Goal: Transaction & Acquisition: Register for event/course

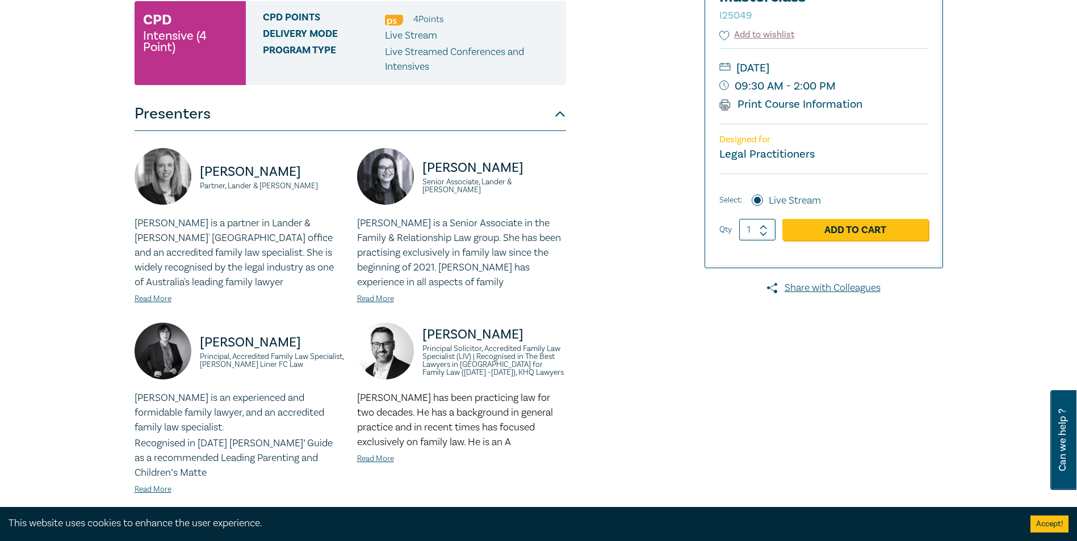
scroll to position [57, 0]
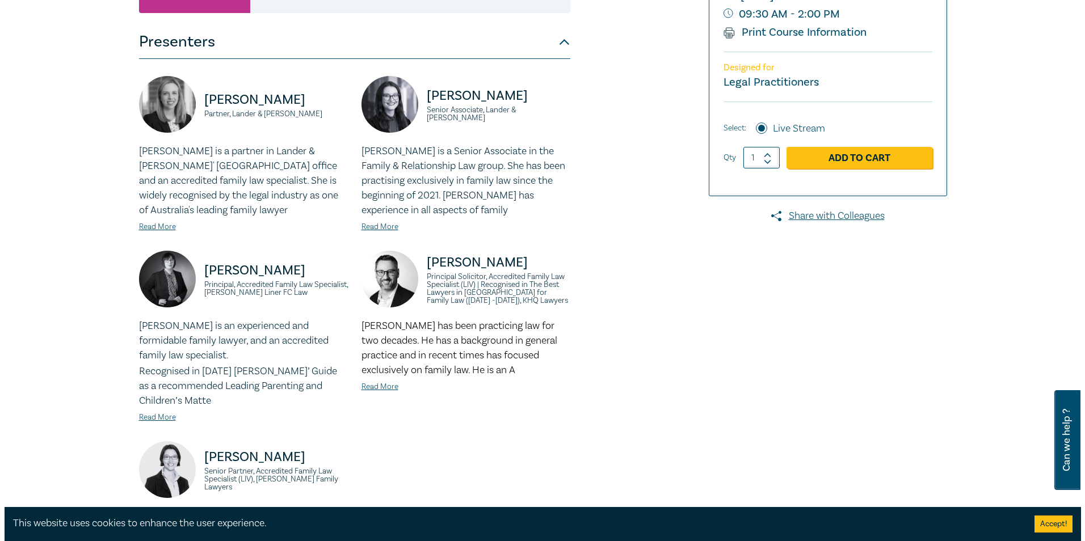
scroll to position [227, 0]
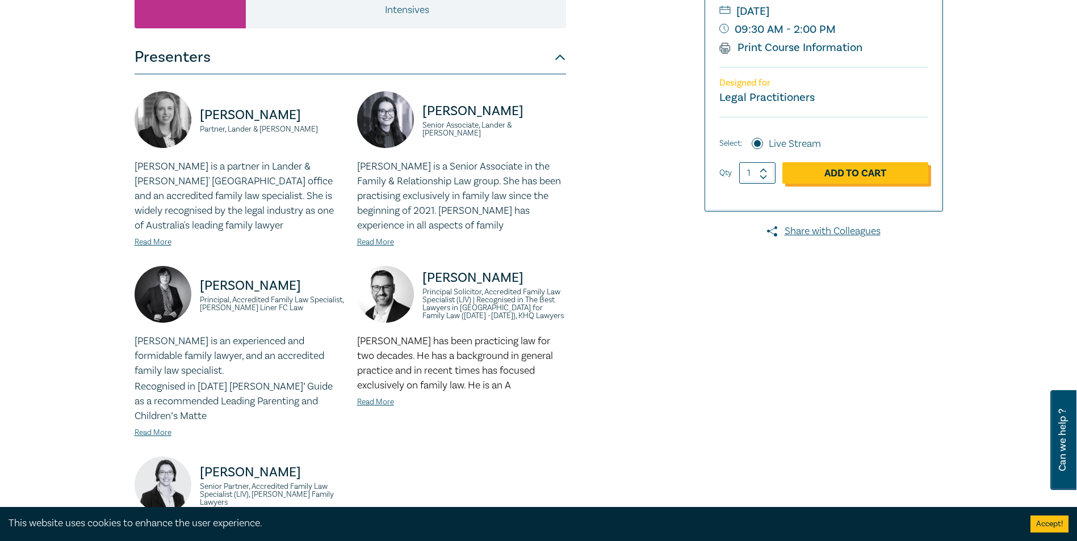
click at [836, 170] on link "Add to Cart" at bounding box center [855, 173] width 146 height 22
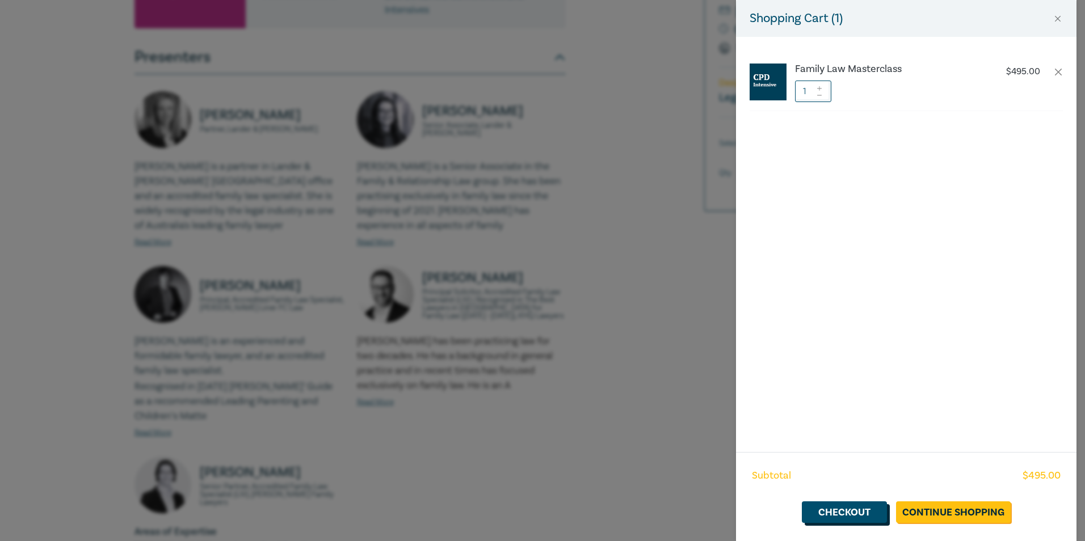
click at [850, 511] on link "Checkout" at bounding box center [844, 513] width 85 height 22
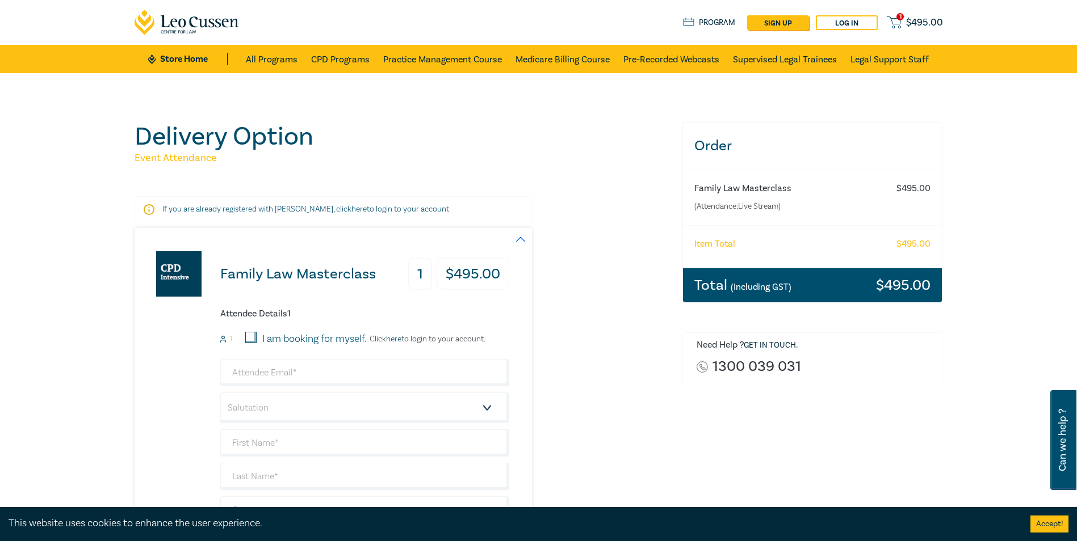
click at [250, 336] on input "I am booking for myself." at bounding box center [250, 337] width 11 height 11
checkbox input "true"
click at [282, 367] on input "email" at bounding box center [364, 372] width 289 height 27
type input "carol@pagesfamilylaw.com.au"
type input "Carol"
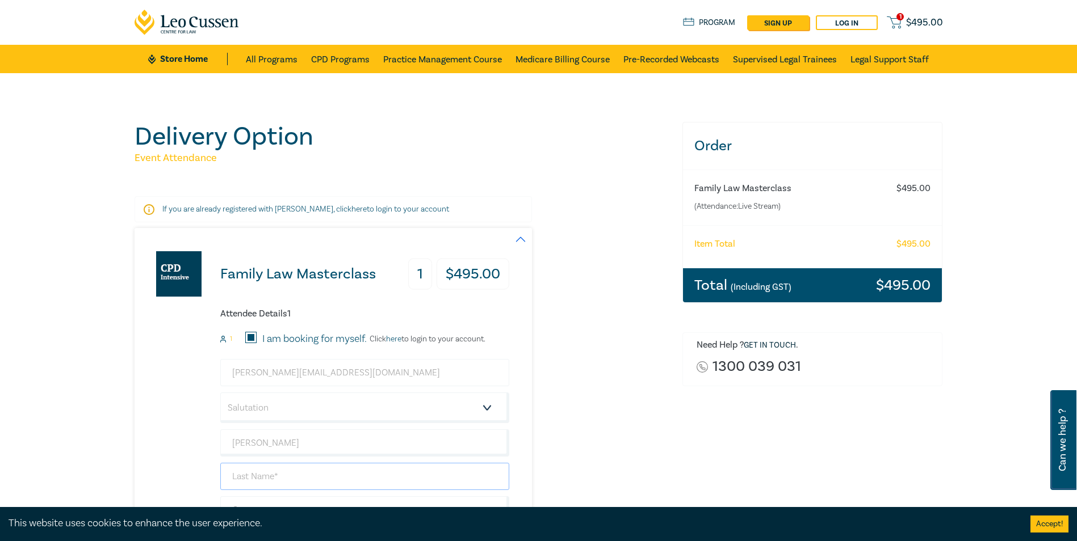
type input "Pages"
type input "Pages Family Law"
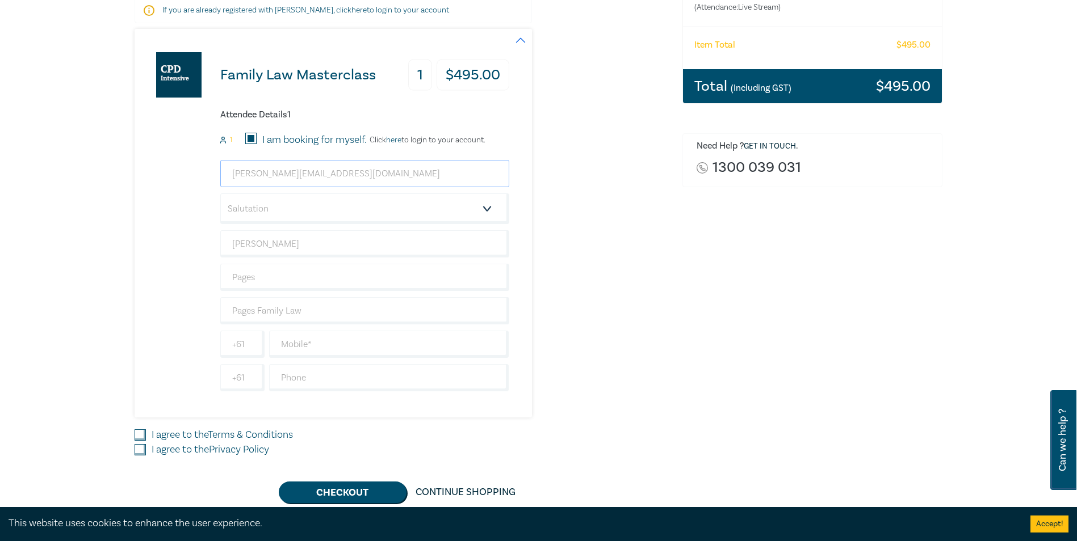
scroll to position [227, 0]
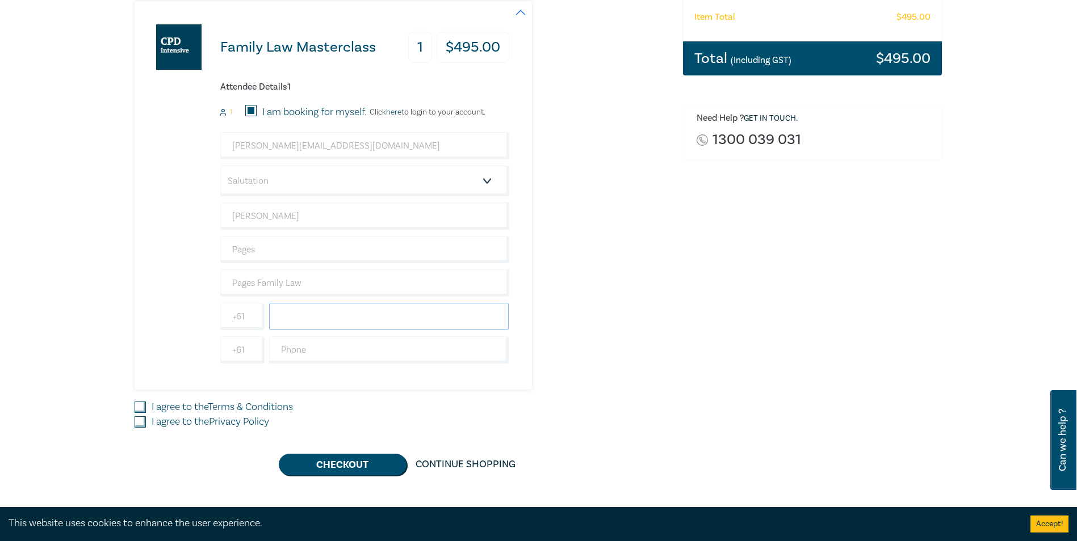
click at [396, 322] on input "text" at bounding box center [389, 316] width 240 height 27
type input "0439503633"
click at [326, 354] on input "text" at bounding box center [389, 350] width 240 height 27
type input "0391218077"
click at [144, 407] on input "I agree to the Terms & Conditions" at bounding box center [140, 407] width 11 height 11
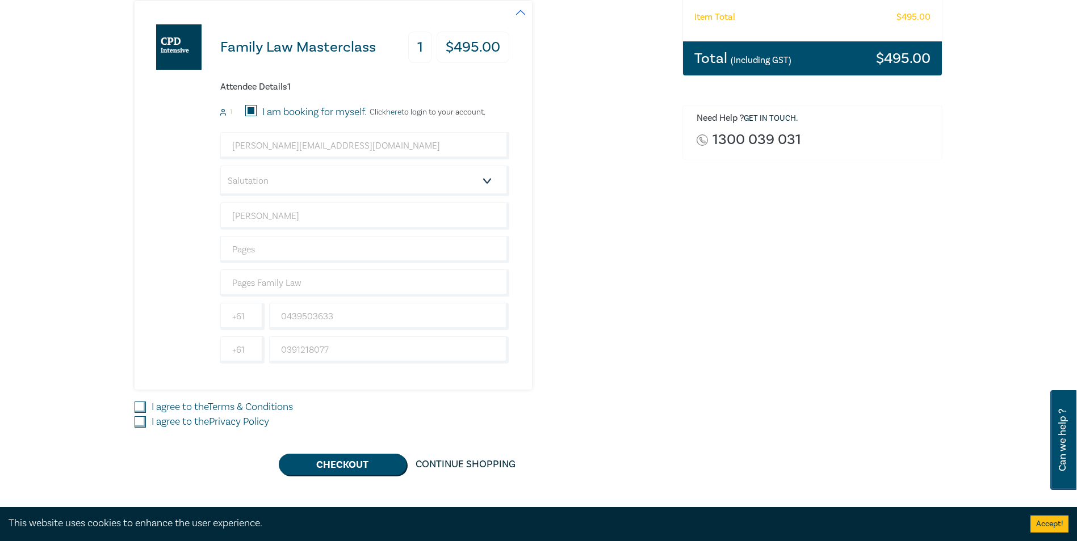
checkbox input "true"
click at [140, 421] on input "I agree to the Privacy Policy" at bounding box center [140, 422] width 11 height 11
checkbox input "true"
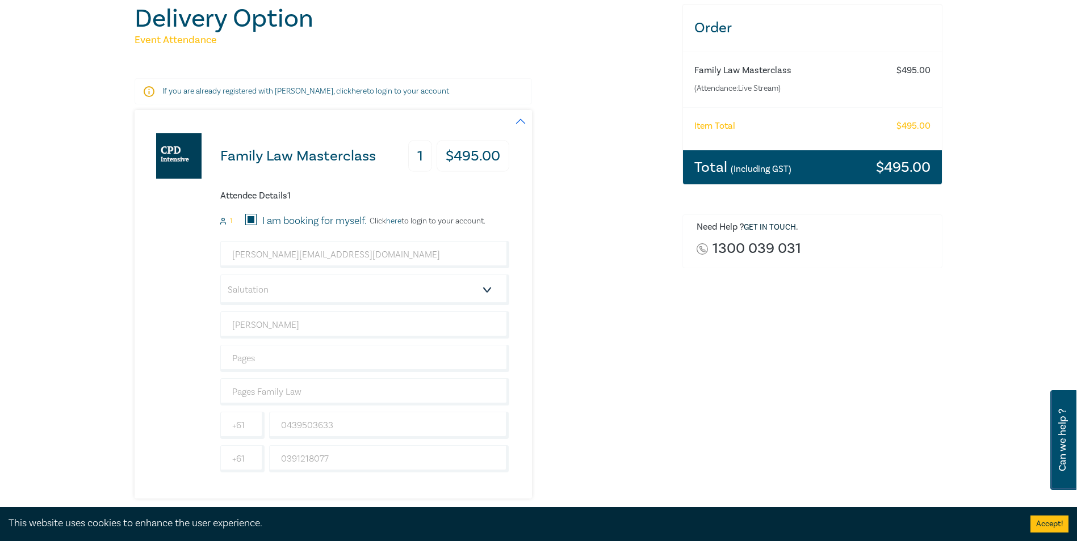
scroll to position [114, 0]
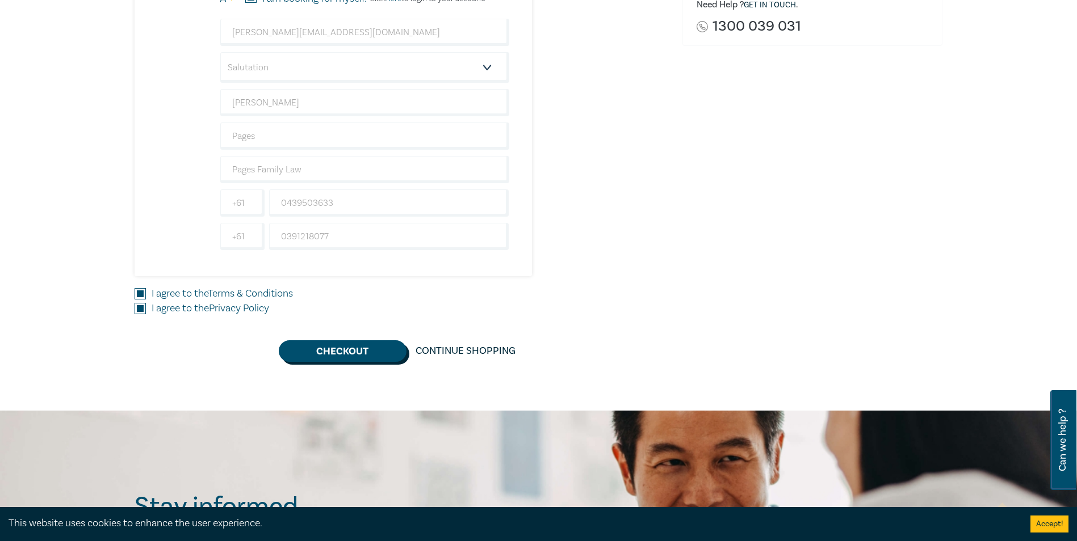
click at [371, 353] on button "Checkout" at bounding box center [343, 352] width 128 height 22
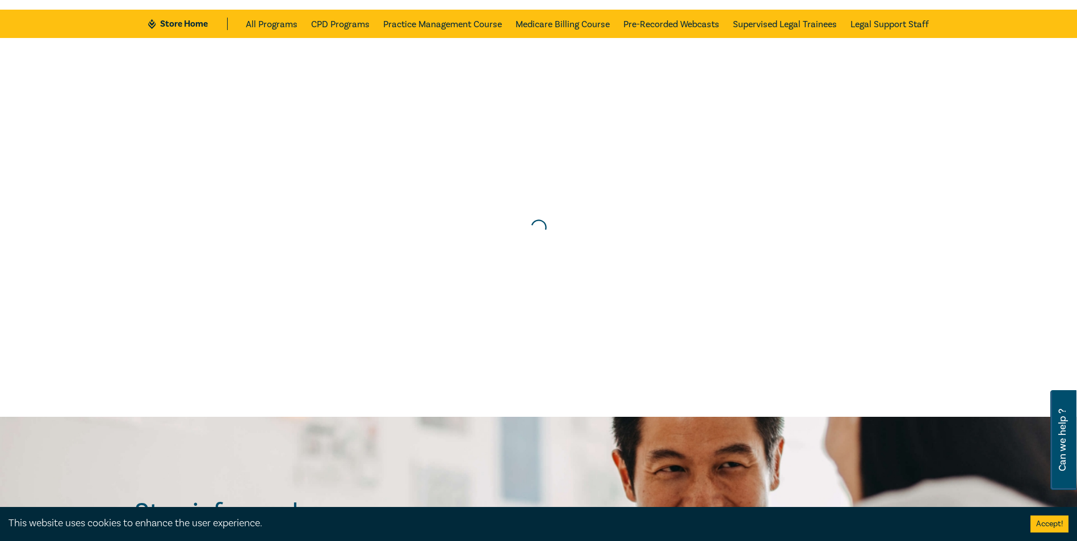
scroll to position [0, 0]
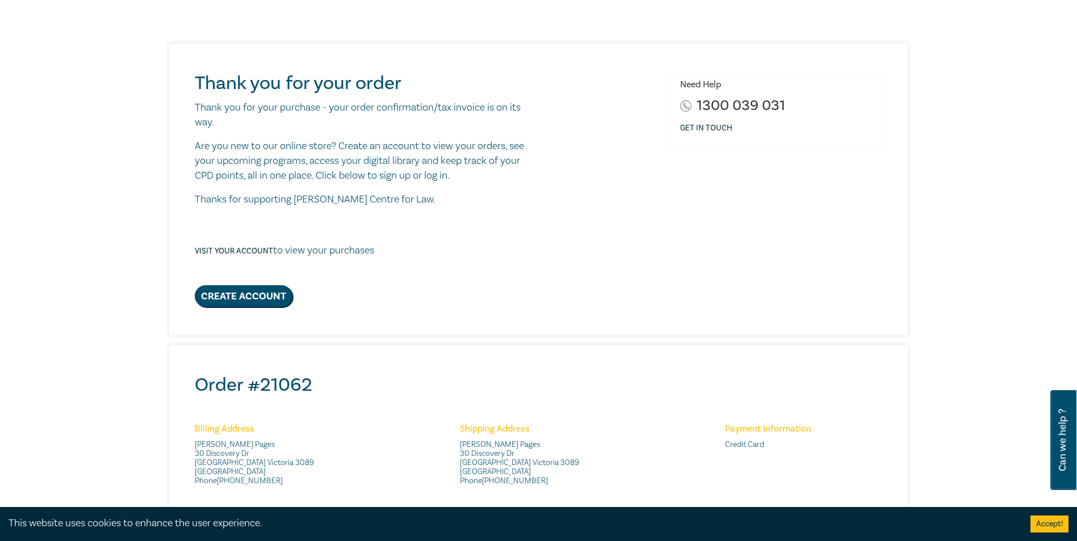
scroll to position [114, 0]
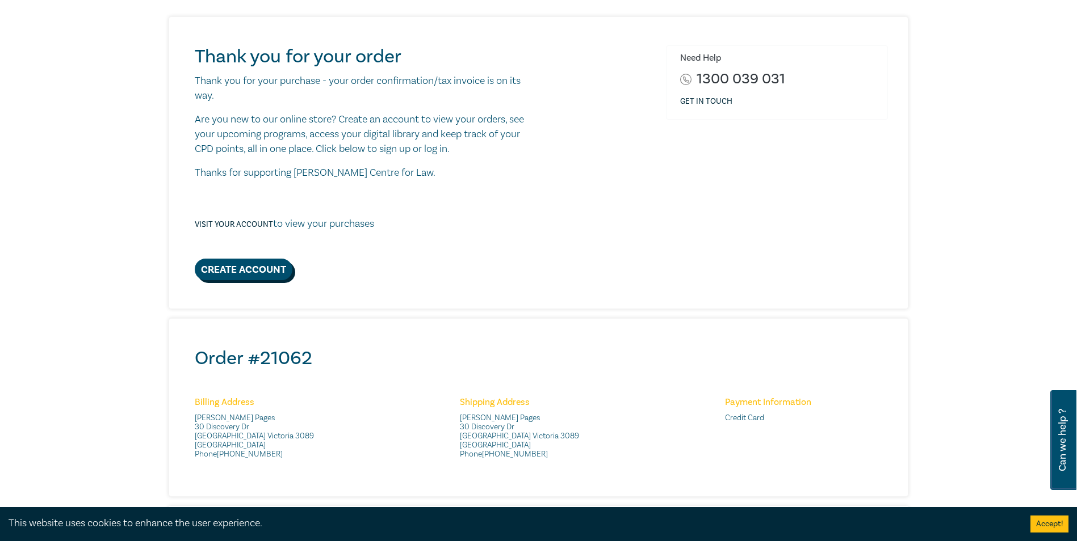
click at [261, 264] on link "Create Account" at bounding box center [244, 270] width 98 height 22
select select "AU"
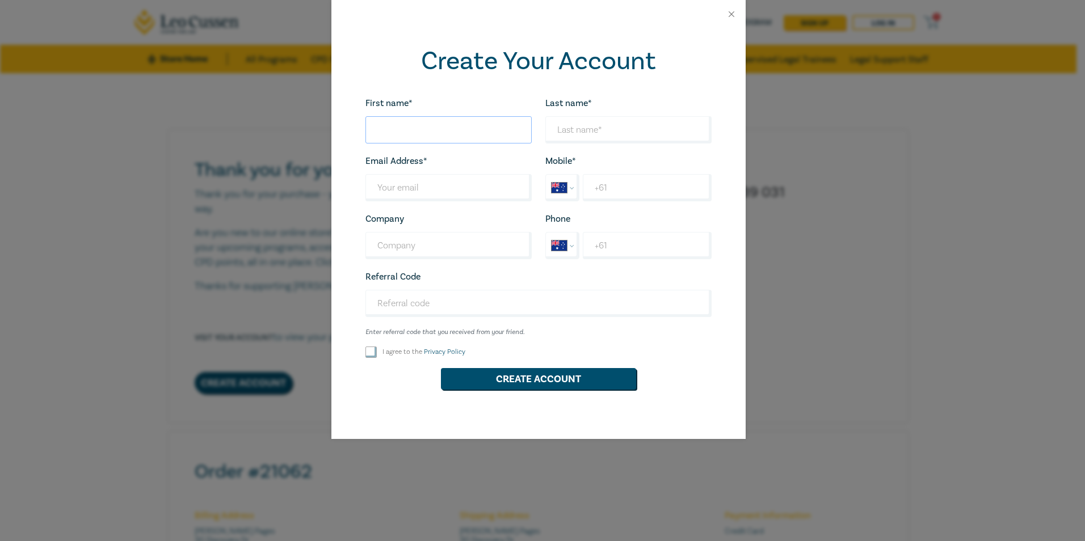
click at [416, 131] on input "First name*" at bounding box center [449, 129] width 166 height 27
type input "Carol"
type input "carol@pagesfamilylaw.com.au"
type input "Pages Family Law"
drag, startPoint x: 695, startPoint y: 131, endPoint x: 526, endPoint y: 131, distance: 169.1
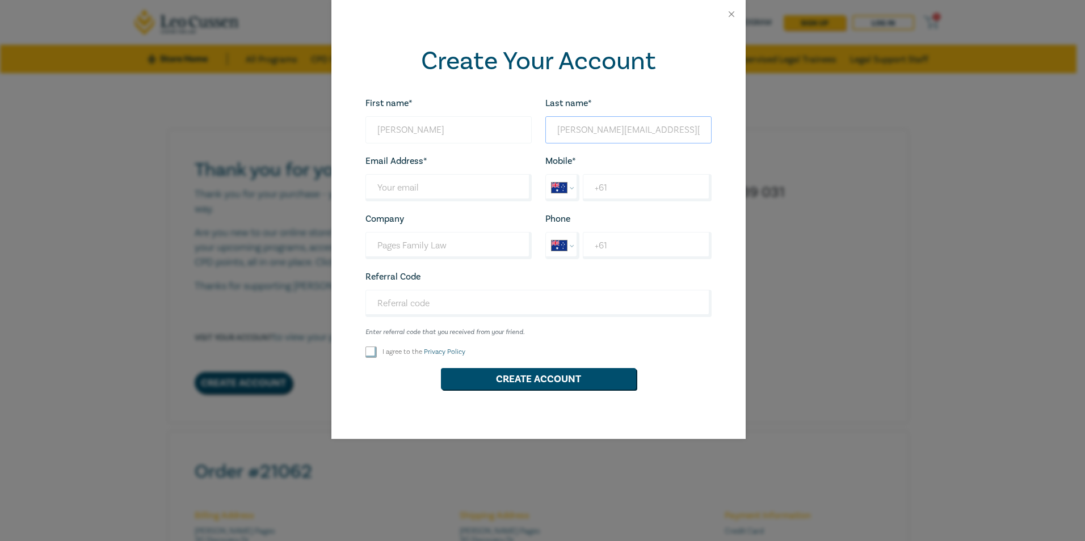
click at [526, 131] on div "First name* Carol Looks good! Last name* carol@pagesfamilylaw.com.au Looks good…" at bounding box center [539, 248] width 360 height 304
type input "Pages"
type input "carol@pagesfamilylaw.com.au"
click at [623, 196] on input "+61" at bounding box center [647, 187] width 128 height 27
type input "+61 439 503 633"
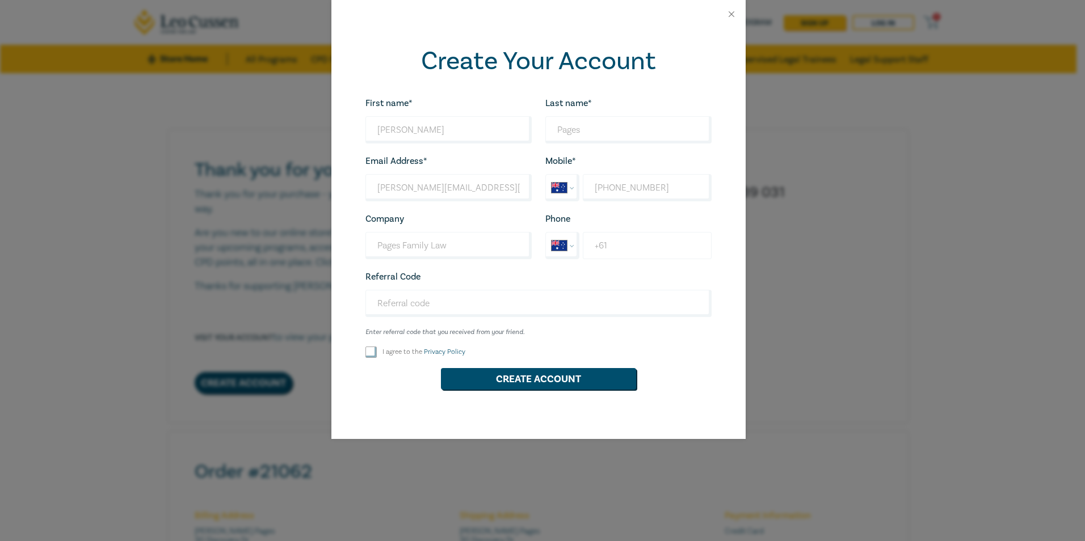
click at [629, 245] on input "+61" at bounding box center [647, 245] width 128 height 27
type input "+61 3 9121 8077"
click at [364, 351] on div "I agree to the Privacy Policy" at bounding box center [449, 352] width 180 height 11
click at [372, 354] on input "I agree to the Privacy Policy" at bounding box center [371, 352] width 11 height 11
checkbox input "true"
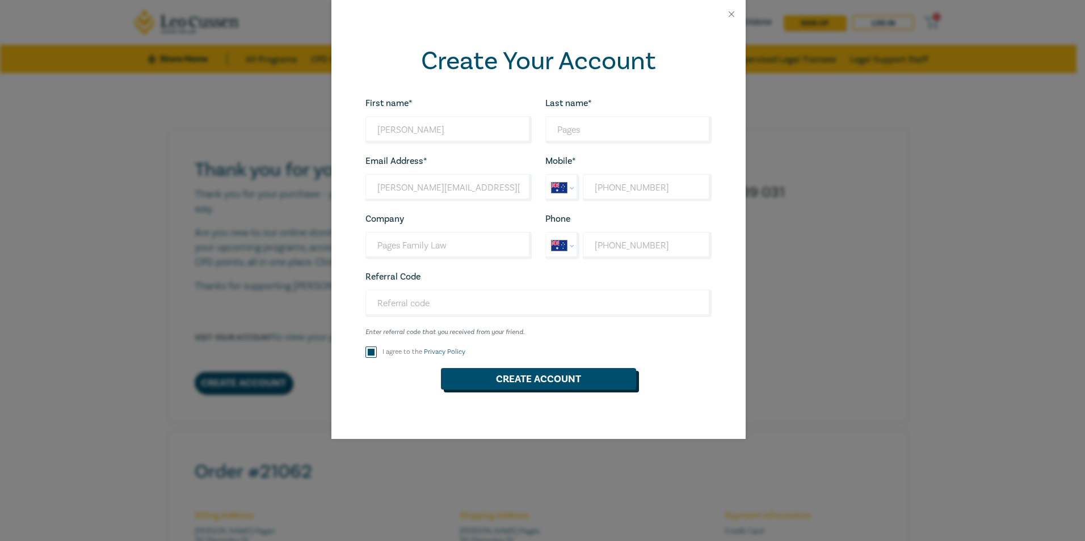
click at [554, 379] on button "Create Account" at bounding box center [538, 379] width 195 height 22
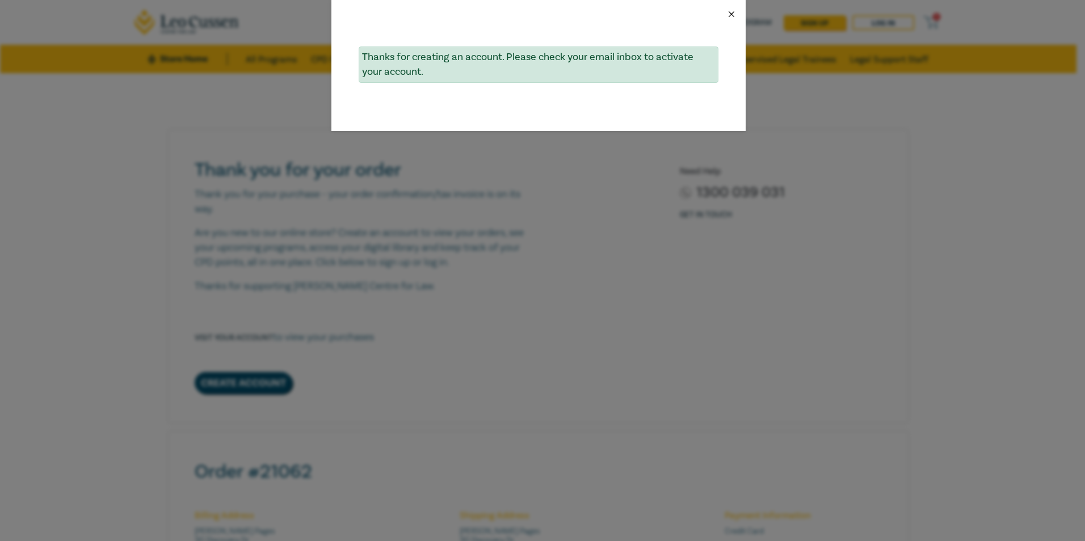
click at [733, 15] on button "Close" at bounding box center [731, 14] width 10 height 10
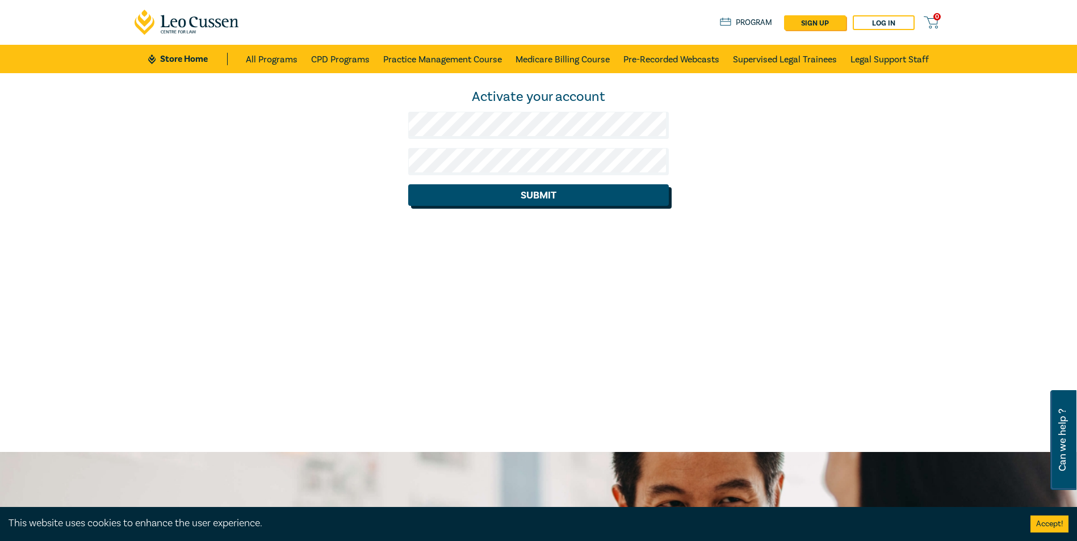
click at [596, 194] on button "Submit" at bounding box center [538, 195] width 261 height 22
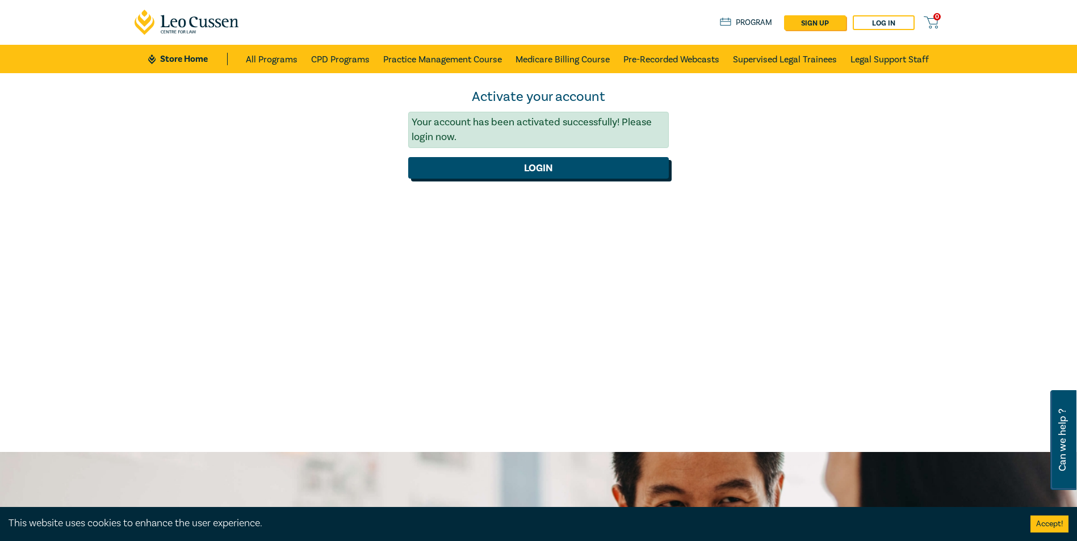
click at [580, 173] on button "Login" at bounding box center [538, 168] width 261 height 22
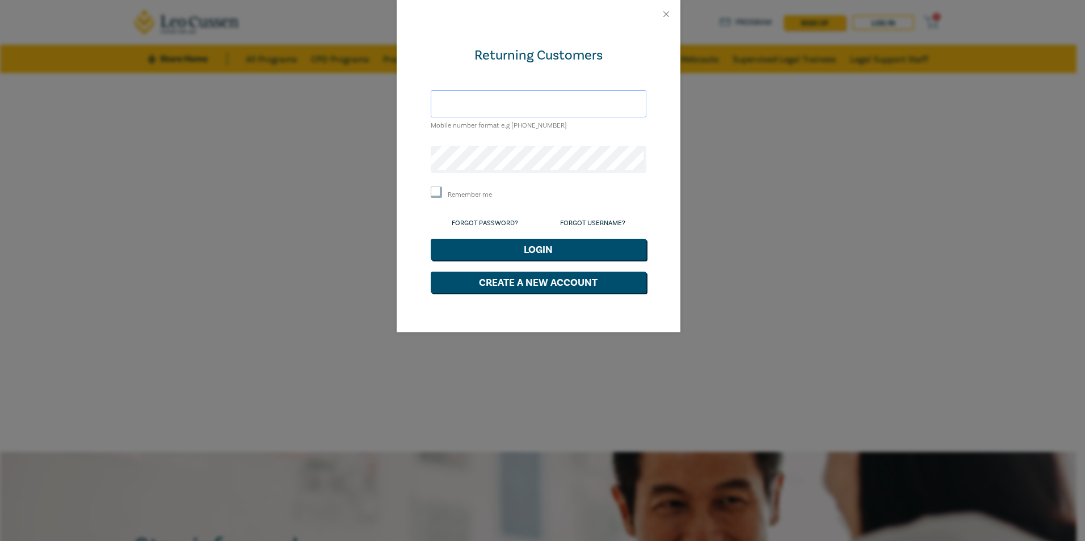
click at [562, 105] on input "text" at bounding box center [539, 103] width 216 height 27
type input "[PERSON_NAME][EMAIL_ADDRESS][DOMAIN_NAME]"
click at [440, 194] on input "Remember me" at bounding box center [436, 192] width 11 height 11
checkbox input "true"
click at [534, 249] on button "Login" at bounding box center [539, 250] width 216 height 22
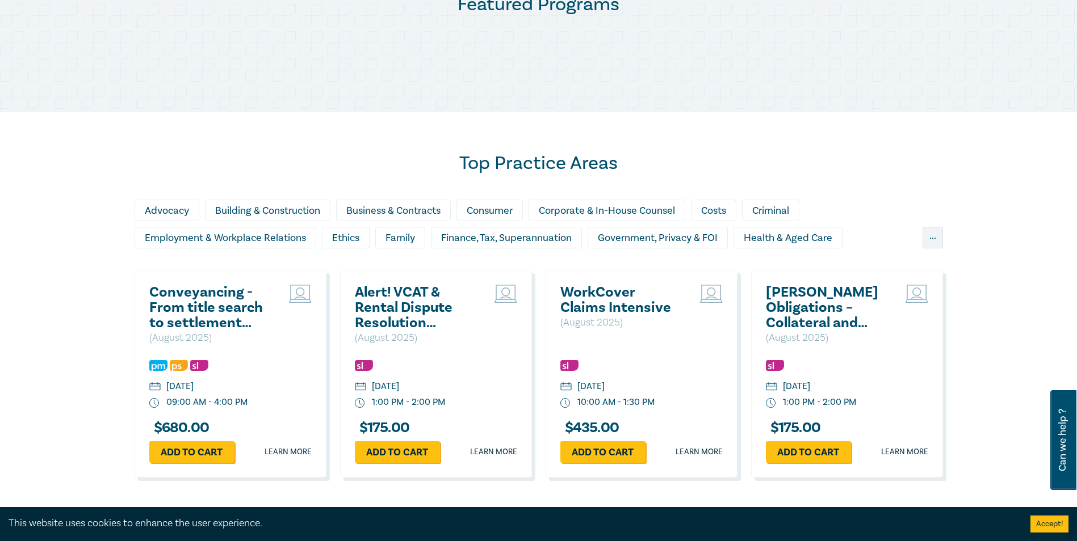
scroll to position [624, 0]
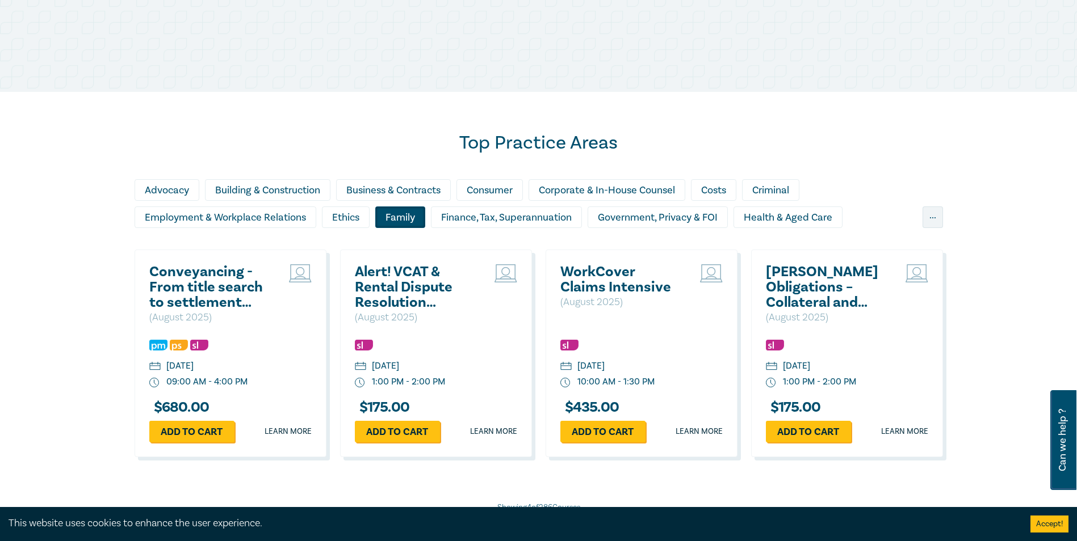
click at [406, 212] on div "Family" at bounding box center [400, 218] width 50 height 22
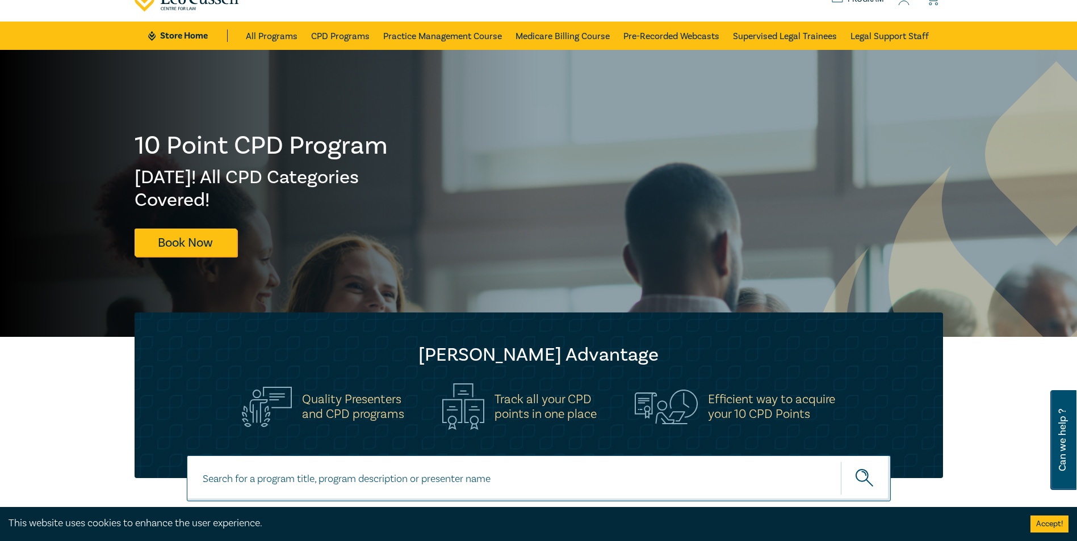
scroll to position [0, 0]
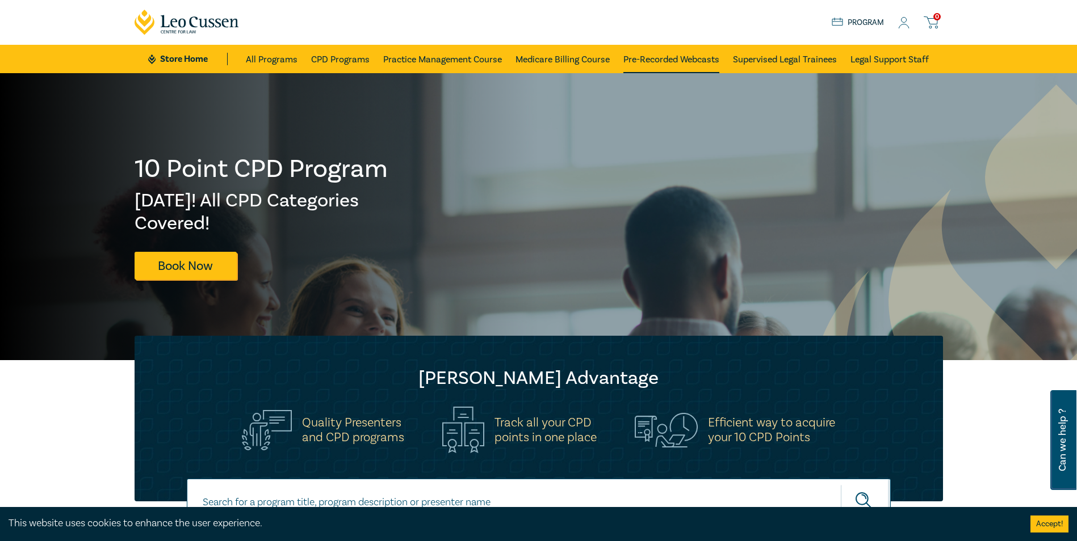
click at [679, 55] on link "Pre-Recorded Webcasts" at bounding box center [671, 59] width 96 height 28
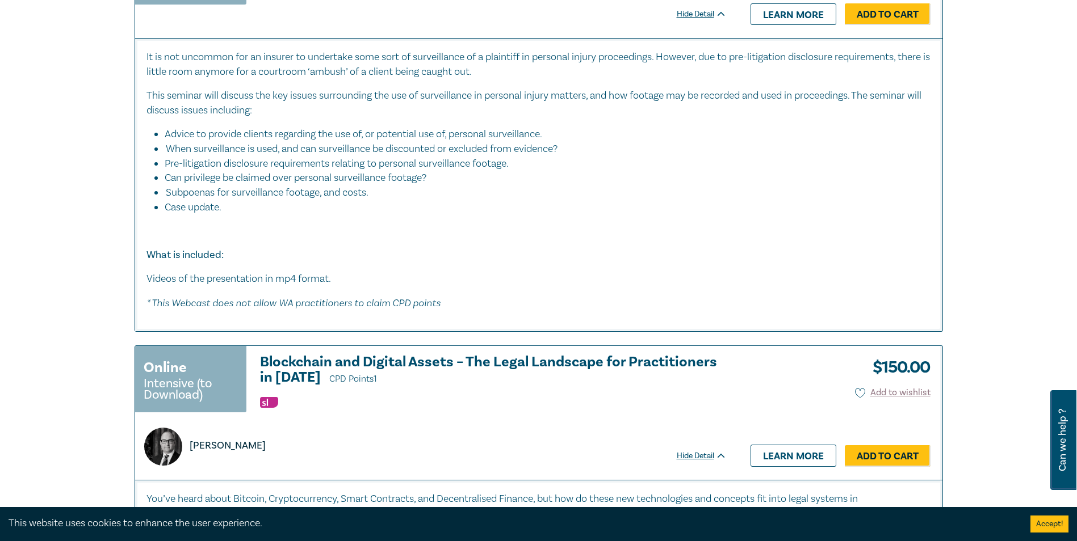
scroll to position [1022, 0]
